Goal: Task Accomplishment & Management: Use online tool/utility

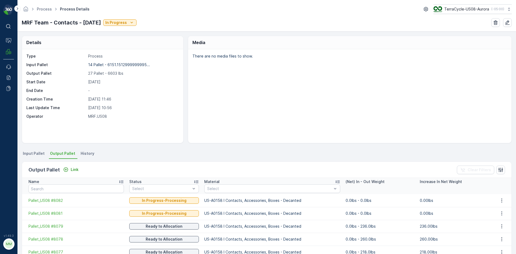
click at [36, 155] on span "Input Pallet" at bounding box center [34, 153] width 22 height 5
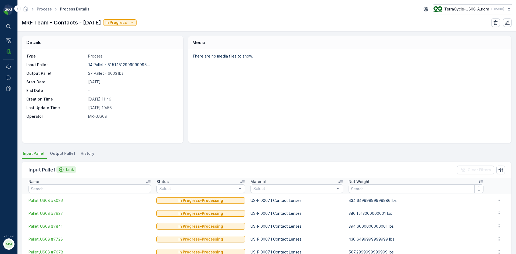
click at [68, 170] on p "Link" at bounding box center [70, 169] width 8 height 5
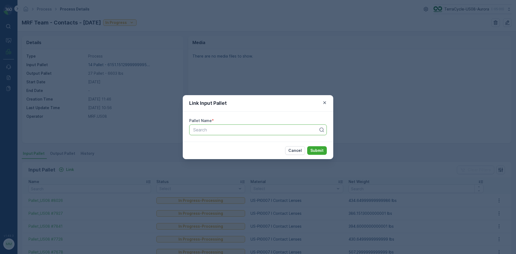
click at [251, 129] on div at bounding box center [256, 129] width 126 height 5
type input "5008"
click at [307, 146] on button "Submit" at bounding box center [317, 150] width 20 height 9
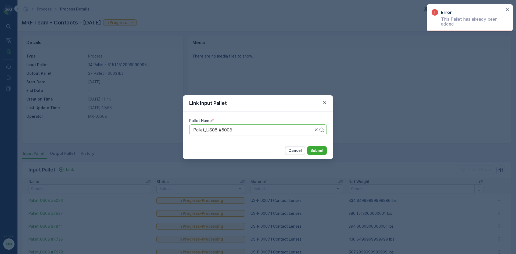
click at [384, 98] on div "Link Input Pallet Pallet Name * Pallet_US08 #5008 Cancel Submit" at bounding box center [258, 127] width 516 height 254
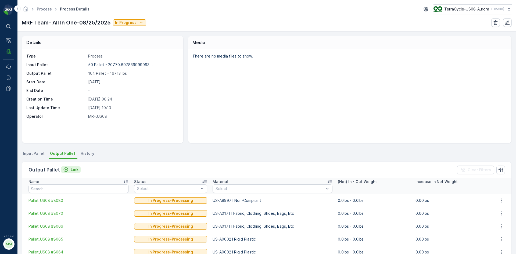
click at [77, 167] on p "Link" at bounding box center [75, 169] width 8 height 5
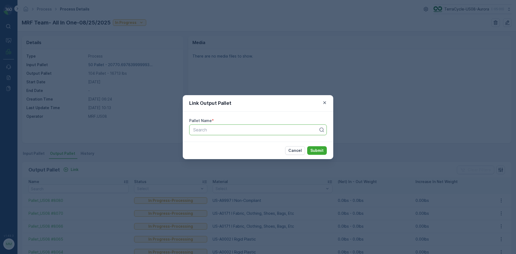
click at [292, 131] on div at bounding box center [256, 129] width 126 height 5
type input "8087"
click at [307, 146] on button "Submit" at bounding box center [317, 150] width 20 height 9
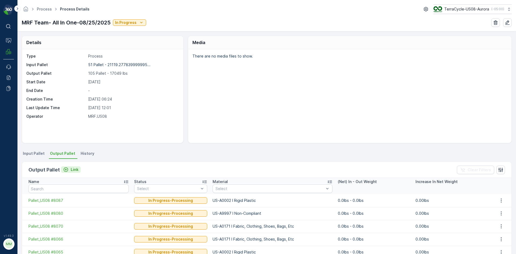
click at [79, 170] on button "Link" at bounding box center [71, 169] width 20 height 6
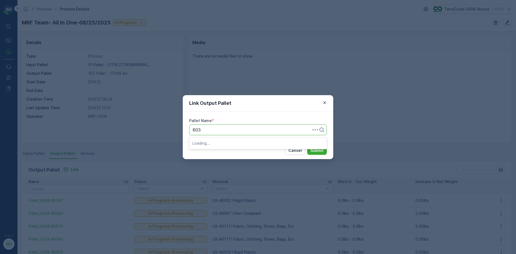
type input "8033"
click at [307, 146] on button "Submit" at bounding box center [317, 150] width 20 height 9
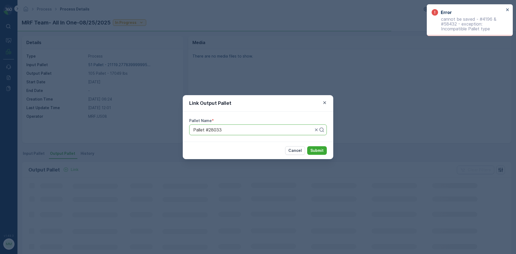
click at [217, 132] on div "Pallet #28033" at bounding box center [257, 129] width 137 height 11
type input "8033"
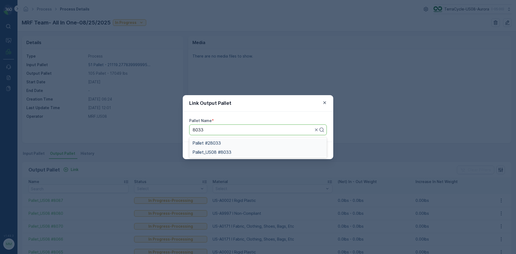
click at [225, 152] on span "Pallet_US08 #8033" at bounding box center [211, 152] width 39 height 5
click at [314, 153] on p "Submit" at bounding box center [316, 150] width 13 height 5
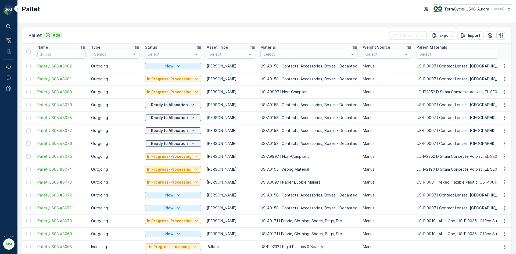
click at [60, 34] on button "Add" at bounding box center [52, 35] width 19 height 6
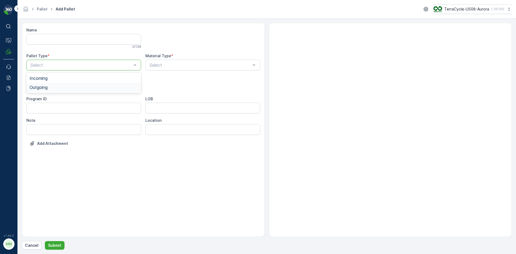
click at [65, 87] on div "Outgoing" at bounding box center [84, 87] width 108 height 5
click at [57, 99] on div "[PERSON_NAME]" at bounding box center [84, 99] width 108 height 5
type input "0002"
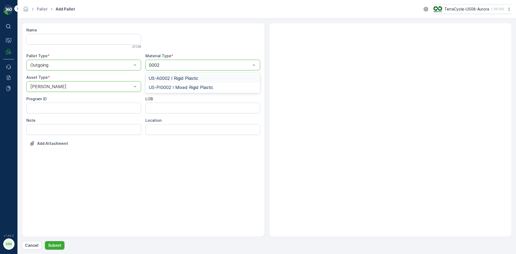
click at [206, 78] on div "US-A0002 I Rigid Plastic" at bounding box center [202, 78] width 108 height 5
click at [54, 244] on p "Submit" at bounding box center [54, 244] width 13 height 5
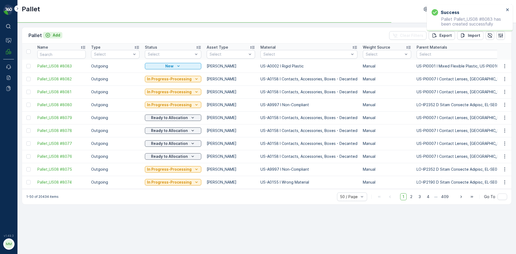
click at [57, 37] on p "Add" at bounding box center [57, 34] width 8 height 5
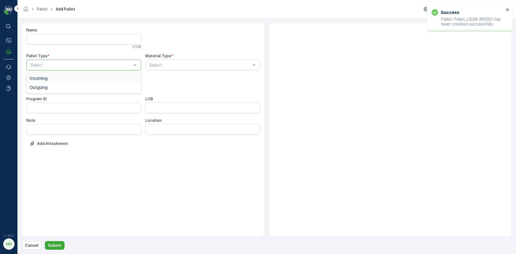
click at [108, 68] on div "Select" at bounding box center [83, 65] width 115 height 11
click at [103, 88] on div "Outgoing" at bounding box center [84, 87] width 108 height 5
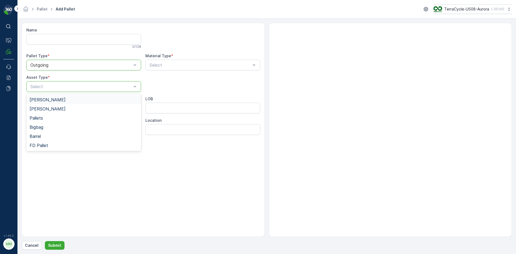
click at [93, 98] on div "[PERSON_NAME]" at bounding box center [84, 99] width 108 height 5
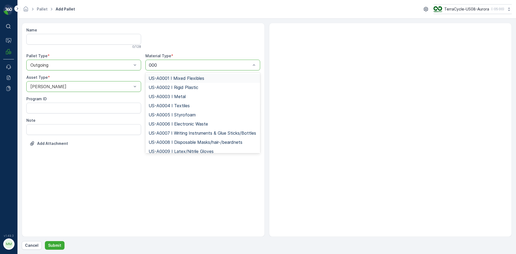
type input "0002"
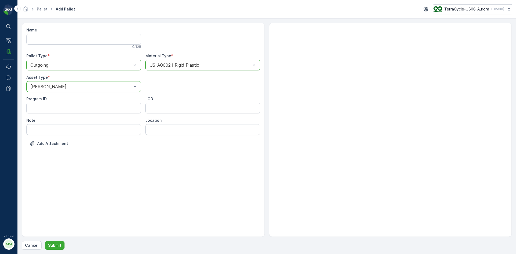
click at [55, 250] on form "Name 0 / 128 Pallet Type * option Outgoing, selected. Outgoing Material Type * …" at bounding box center [266, 136] width 498 height 235
click at [55, 245] on p "Submit" at bounding box center [54, 244] width 13 height 5
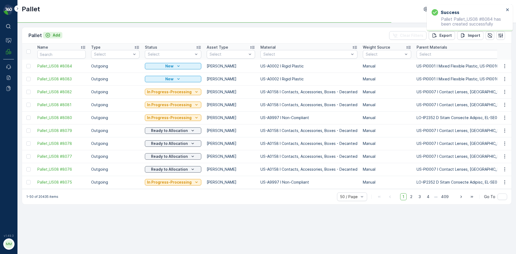
click at [58, 36] on p "Add" at bounding box center [57, 34] width 8 height 5
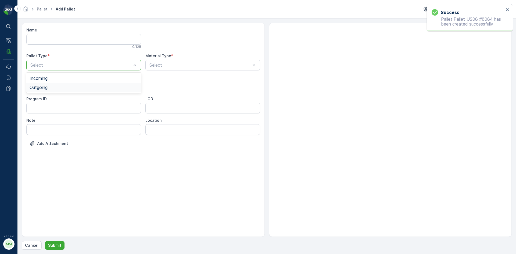
click at [63, 90] on div "Outgoing" at bounding box center [83, 87] width 115 height 9
click at [64, 90] on div "Select" at bounding box center [83, 86] width 115 height 11
click at [57, 101] on div "[PERSON_NAME]" at bounding box center [84, 99] width 108 height 5
click at [208, 71] on div "Name 0 / 128 Pallet Type * option Outgoing, selected. Outgoing Material Type * …" at bounding box center [143, 90] width 234 height 127
click at [208, 69] on div "Select" at bounding box center [202, 65] width 115 height 11
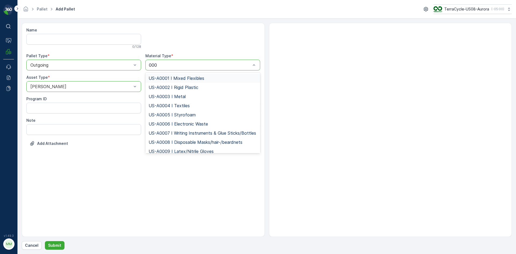
type input "0002"
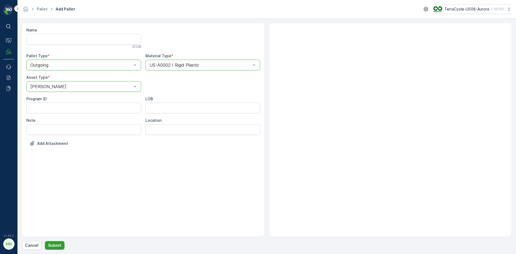
click at [54, 247] on p "Submit" at bounding box center [54, 244] width 13 height 5
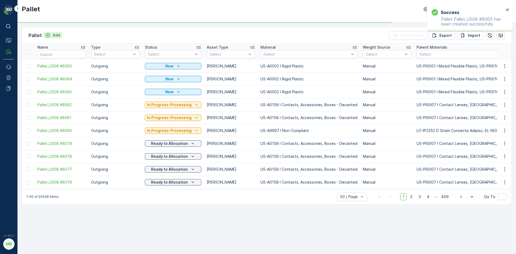
click at [51, 36] on div "Add" at bounding box center [52, 34] width 15 height 5
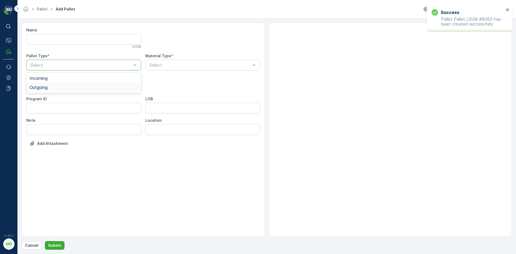
click at [54, 87] on div "Outgoing" at bounding box center [84, 87] width 108 height 5
click at [46, 99] on div "[PERSON_NAME]" at bounding box center [84, 99] width 108 height 5
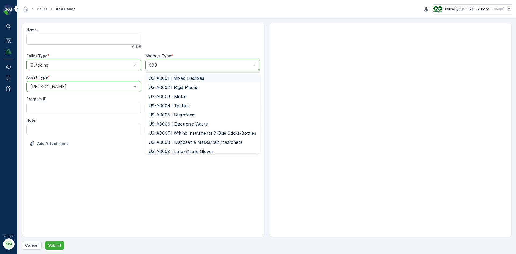
type input "0002"
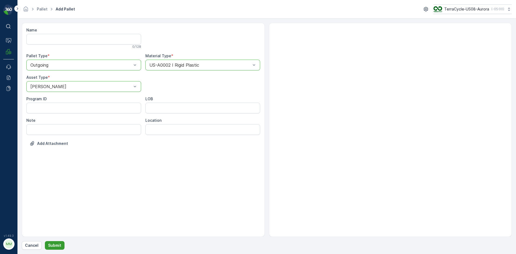
click at [61, 248] on button "Submit" at bounding box center [55, 245] width 20 height 9
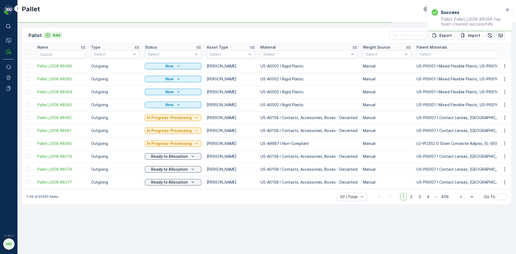
click at [55, 32] on button "Add" at bounding box center [52, 35] width 19 height 6
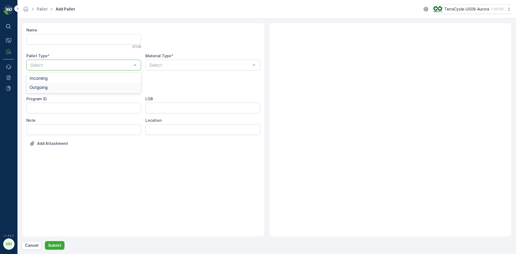
click at [80, 87] on div "Outgoing" at bounding box center [84, 87] width 108 height 5
click at [71, 90] on div "Select" at bounding box center [83, 86] width 115 height 11
click at [65, 100] on div "[PERSON_NAME]" at bounding box center [84, 99] width 108 height 5
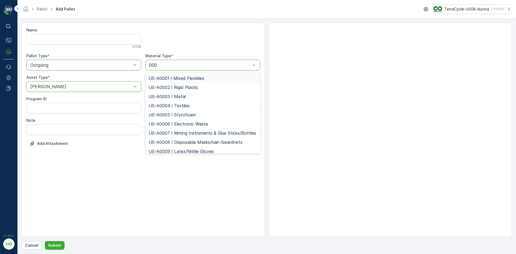
type input "0002"
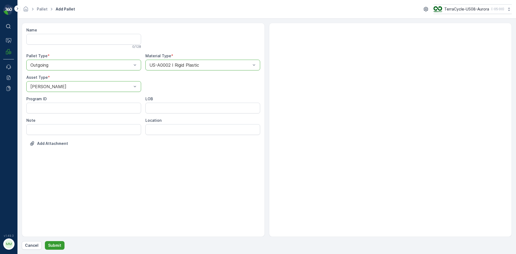
click at [56, 243] on p "Submit" at bounding box center [54, 244] width 13 height 5
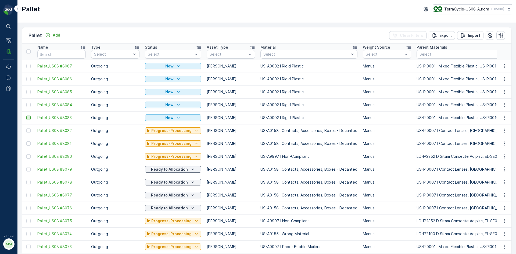
click at [29, 119] on div at bounding box center [28, 117] width 4 height 4
click at [26, 115] on input "checkbox" at bounding box center [26, 115] width 0 height 0
click at [28, 105] on div at bounding box center [28, 105] width 4 height 4
click at [26, 103] on input "checkbox" at bounding box center [26, 103] width 0 height 0
click at [28, 93] on div at bounding box center [28, 92] width 4 height 4
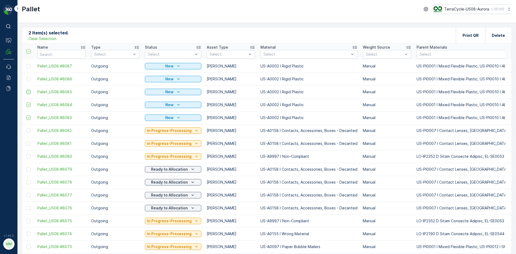
click at [26, 90] on input "checkbox" at bounding box center [26, 90] width 0 height 0
click at [27, 80] on div at bounding box center [28, 79] width 4 height 4
click at [26, 77] on input "checkbox" at bounding box center [26, 77] width 0 height 0
click at [28, 67] on div at bounding box center [28, 66] width 4 height 4
click at [26, 64] on input "checkbox" at bounding box center [26, 64] width 0 height 0
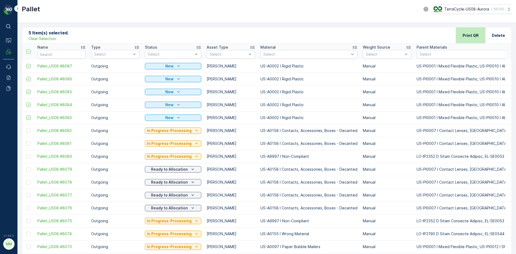
click at [475, 38] on p "Print QR" at bounding box center [470, 35] width 16 height 5
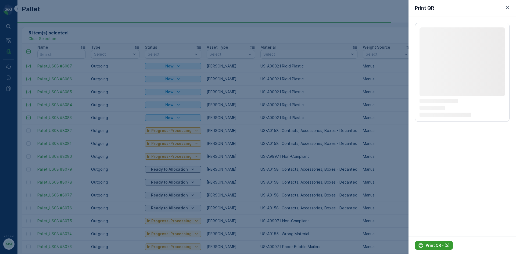
click at [436, 246] on p "Print QR - (5)" at bounding box center [437, 244] width 24 height 5
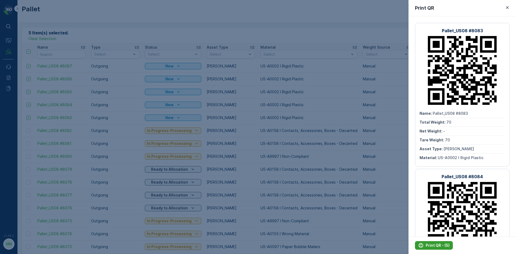
click at [436, 243] on p "Print QR - (5)" at bounding box center [437, 244] width 24 height 5
click at [332, 92] on div at bounding box center [258, 127] width 516 height 254
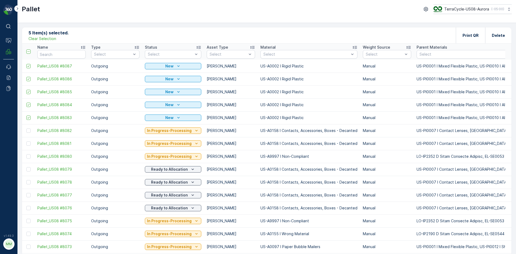
click at [51, 39] on p "Clear Selection" at bounding box center [42, 38] width 28 height 5
click at [127, 32] on div "Pallet Add Clear Filters Export Import" at bounding box center [266, 35] width 489 height 16
click at [61, 36] on button "Add" at bounding box center [52, 35] width 19 height 6
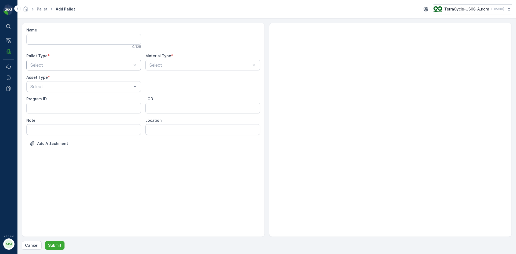
click at [78, 60] on div "Select" at bounding box center [83, 65] width 115 height 11
click at [66, 84] on div "Outgoing" at bounding box center [83, 87] width 115 height 9
click at [52, 100] on div "[PERSON_NAME]" at bounding box center [84, 99] width 108 height 5
click at [184, 69] on div "Select" at bounding box center [202, 65] width 115 height 11
type input "0171"
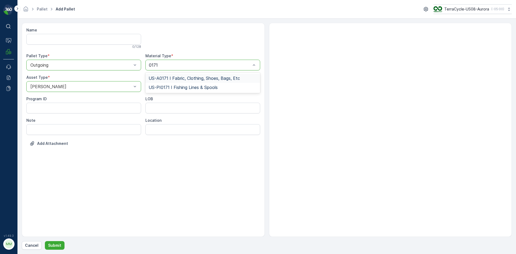
click at [188, 78] on span "US-A0171 I Fabric, Clothing, Shoes, Bags, Etc" at bounding box center [193, 78] width 91 height 5
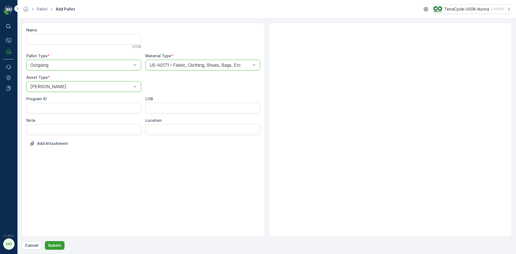
click at [57, 246] on p "Submit" at bounding box center [54, 244] width 13 height 5
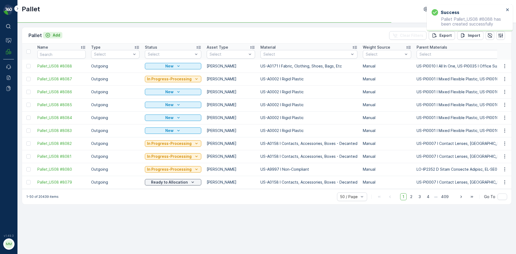
click at [55, 37] on p "Add" at bounding box center [57, 34] width 8 height 5
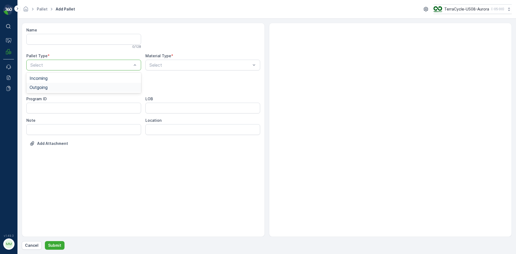
click at [53, 87] on div "Outgoing" at bounding box center [84, 87] width 108 height 5
click at [52, 96] on div "[PERSON_NAME]" at bounding box center [83, 99] width 115 height 9
click at [146, 62] on div "Select" at bounding box center [202, 65] width 115 height 11
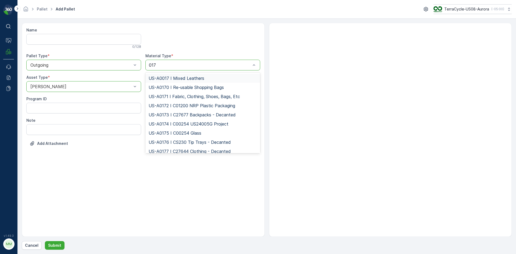
type input "0171"
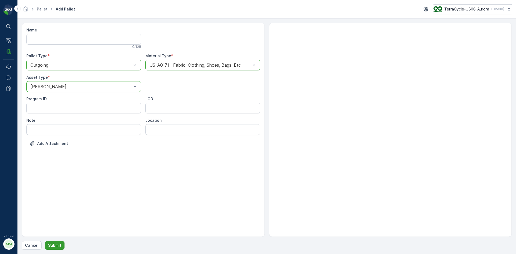
click at [53, 246] on p "Submit" at bounding box center [54, 244] width 13 height 5
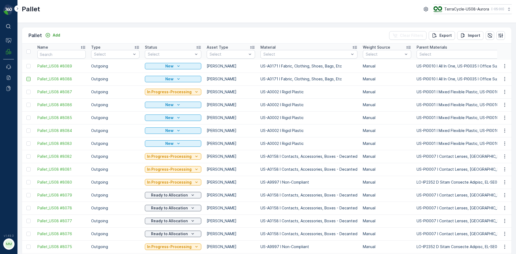
click at [29, 79] on div at bounding box center [28, 79] width 4 height 4
click at [26, 77] on input "checkbox" at bounding box center [26, 77] width 0 height 0
click at [28, 68] on div at bounding box center [28, 66] width 4 height 4
click at [26, 64] on input "checkbox" at bounding box center [26, 64] width 0 height 0
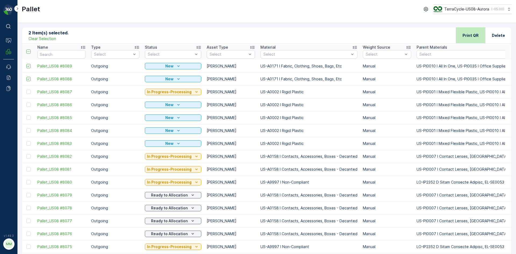
click at [464, 37] on p "Print QR" at bounding box center [470, 35] width 16 height 5
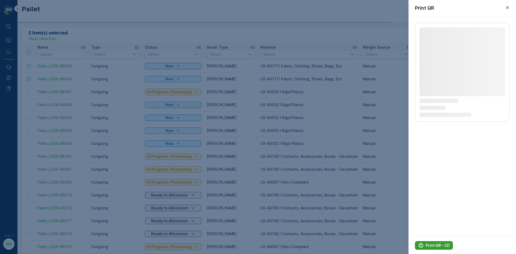
click at [440, 246] on p "Print QR - (2)" at bounding box center [437, 244] width 24 height 5
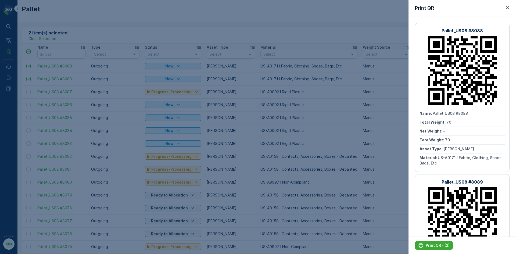
click at [314, 32] on div at bounding box center [258, 127] width 516 height 254
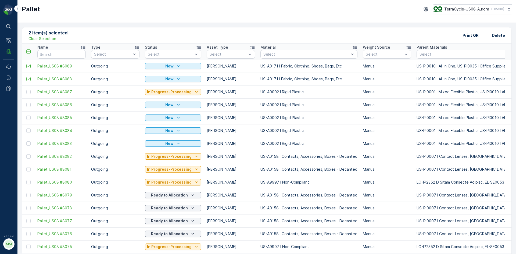
click at [52, 39] on p "Clear Selection" at bounding box center [42, 38] width 28 height 5
